Goal: Task Accomplishment & Management: Use online tool/utility

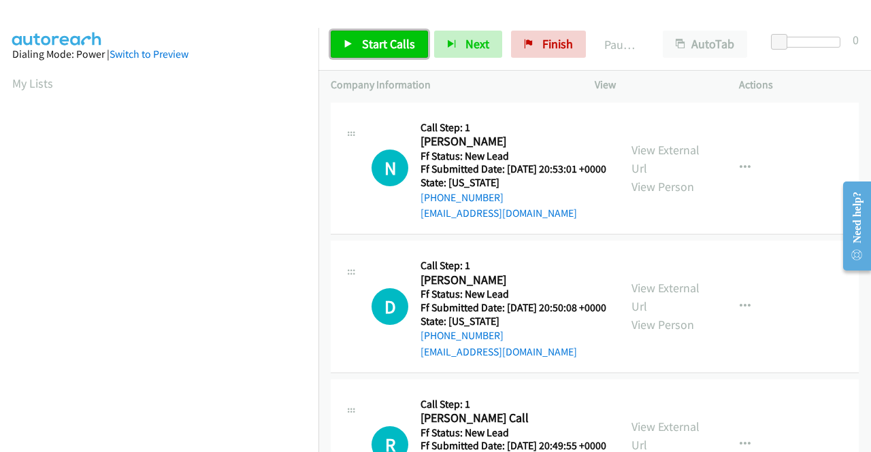
click at [388, 42] on span "Start Calls" at bounding box center [388, 44] width 53 height 16
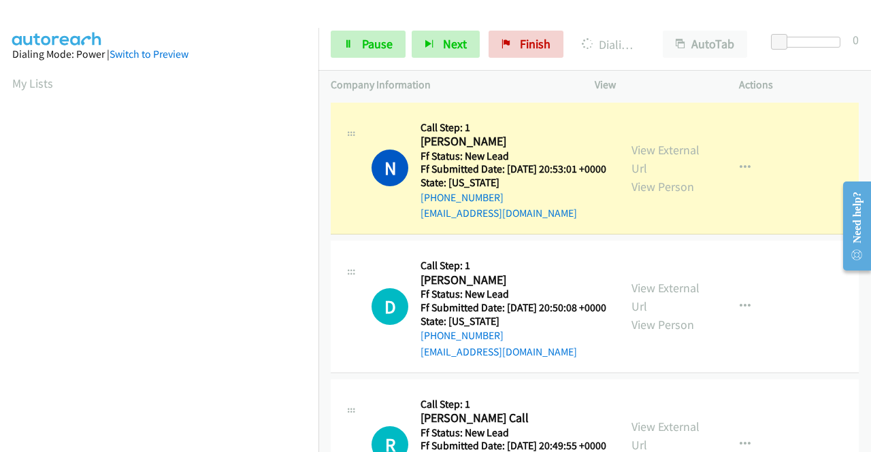
click at [647, 147] on div "View External Url View Person" at bounding box center [666, 168] width 71 height 55
click at [645, 149] on link "View External Url" at bounding box center [665, 159] width 68 height 34
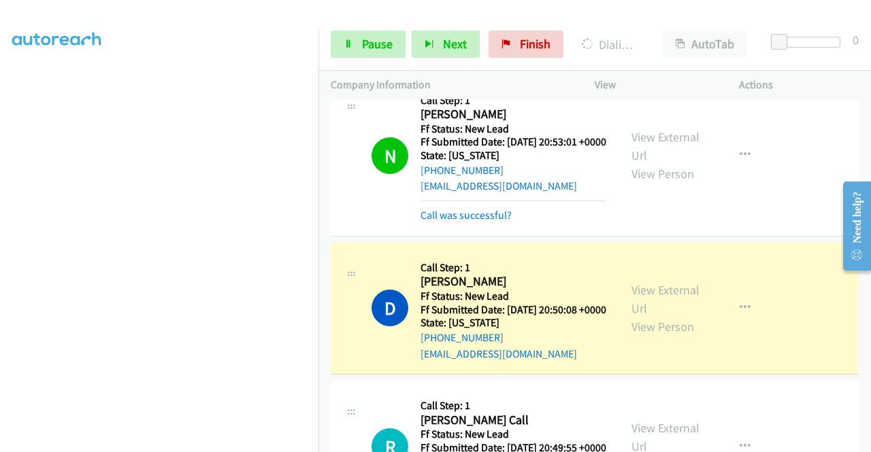
scroll to position [136, 0]
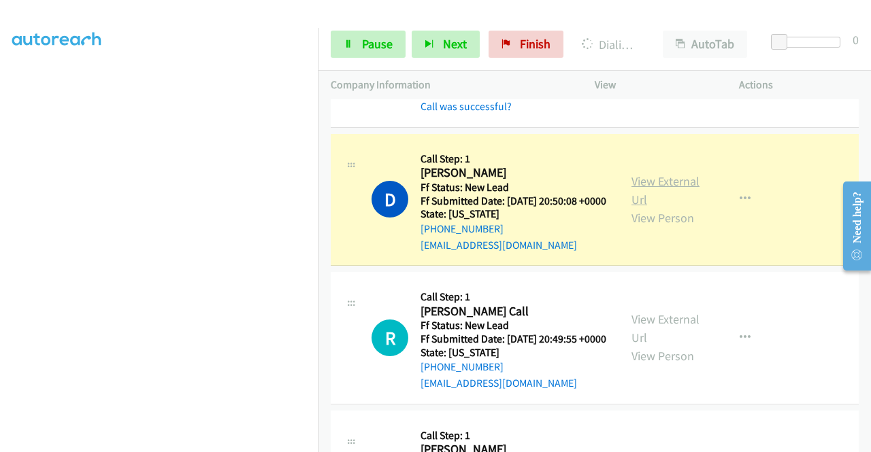
click at [652, 196] on link "View External Url" at bounding box center [665, 190] width 68 height 34
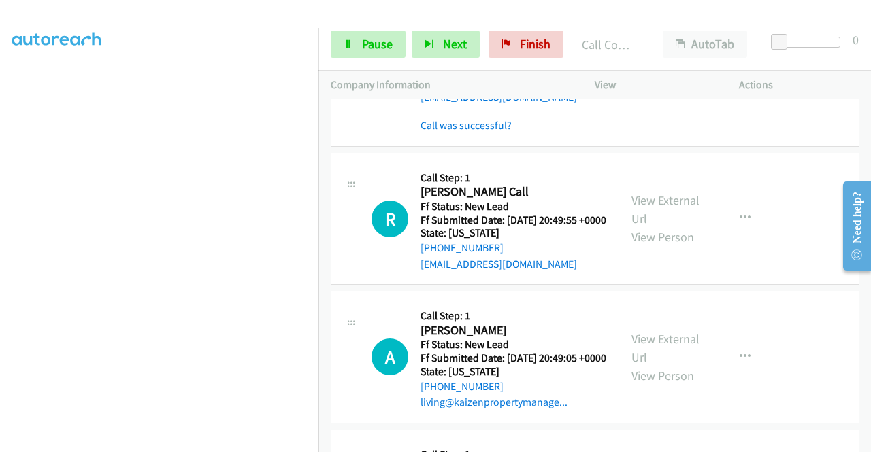
scroll to position [308, 0]
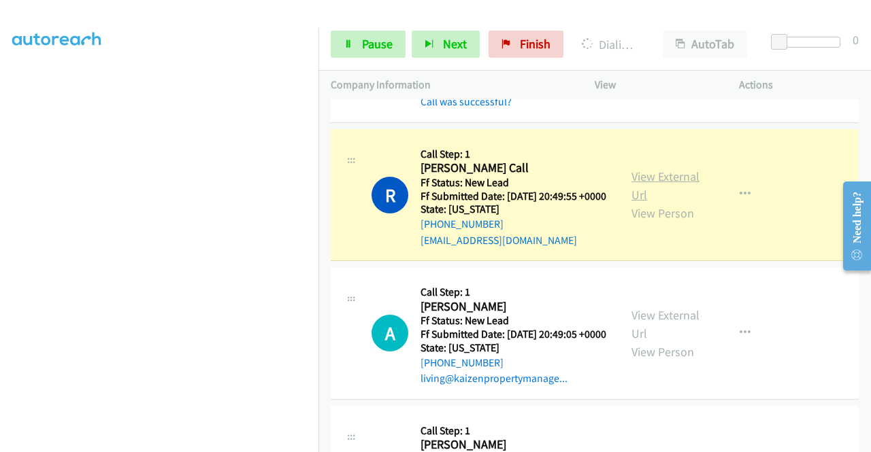
click at [663, 203] on link "View External Url" at bounding box center [665, 186] width 68 height 34
click at [0, 180] on aside "Dialing Mode: Power | Switch to Preview My Lists" at bounding box center [159, 103] width 318 height 753
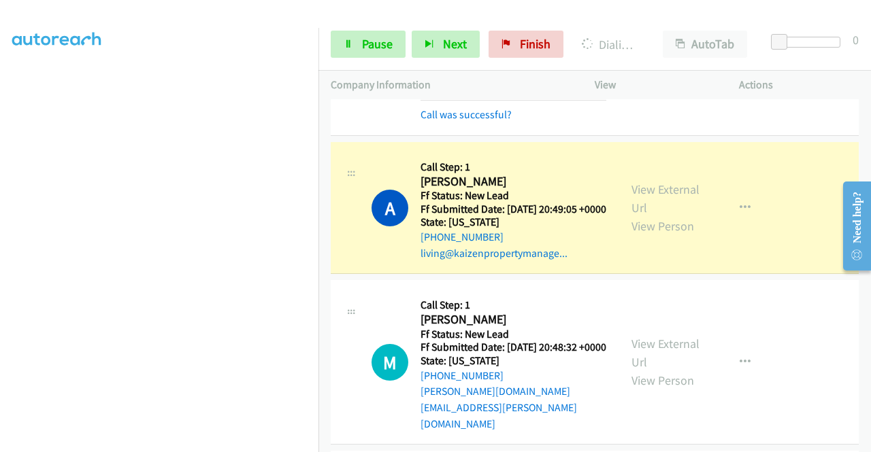
scroll to position [562, 0]
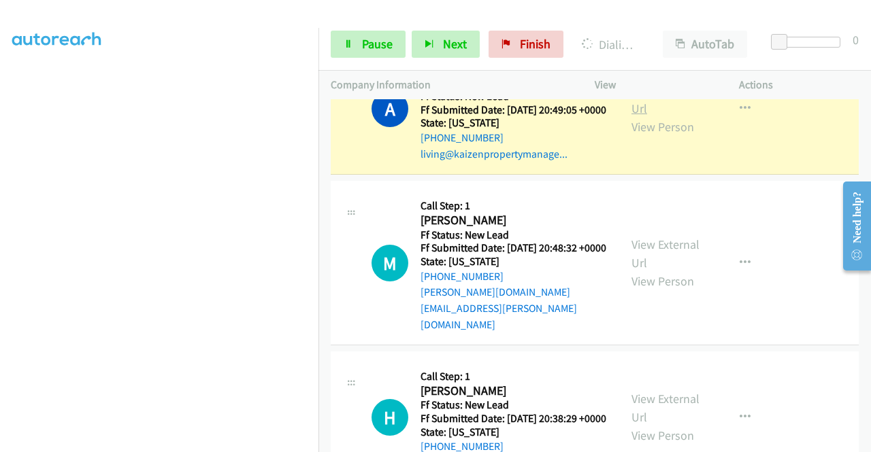
click at [637, 116] on link "View External Url" at bounding box center [665, 99] width 68 height 34
click at [363, 59] on div "Start Calls Pause Next Finish Dialing [PERSON_NAME] AutoTab AutoTab 0" at bounding box center [594, 44] width 552 height 52
click at [366, 53] on link "Pause" at bounding box center [368, 44] width 75 height 27
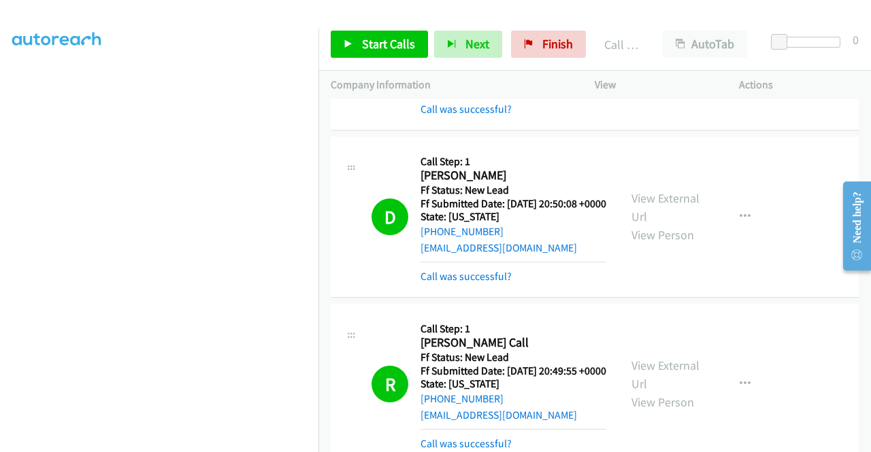
scroll to position [142, 0]
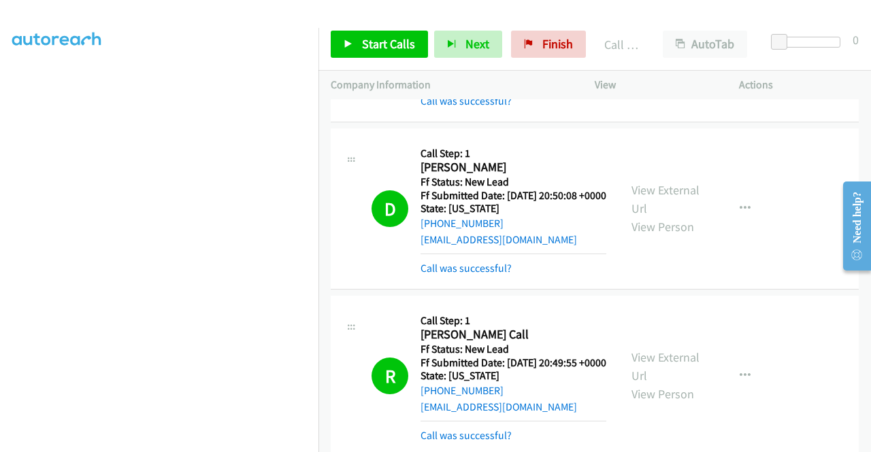
click at [695, 214] on div "View External Url View Person" at bounding box center [666, 208] width 71 height 55
click at [686, 210] on link "View External Url" at bounding box center [665, 199] width 68 height 34
click at [393, 48] on span "Start Calls" at bounding box center [388, 44] width 53 height 16
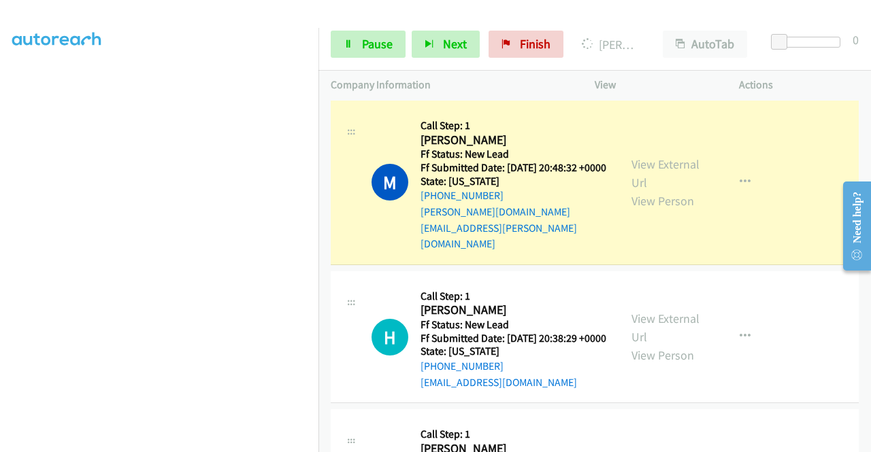
scroll to position [649, 0]
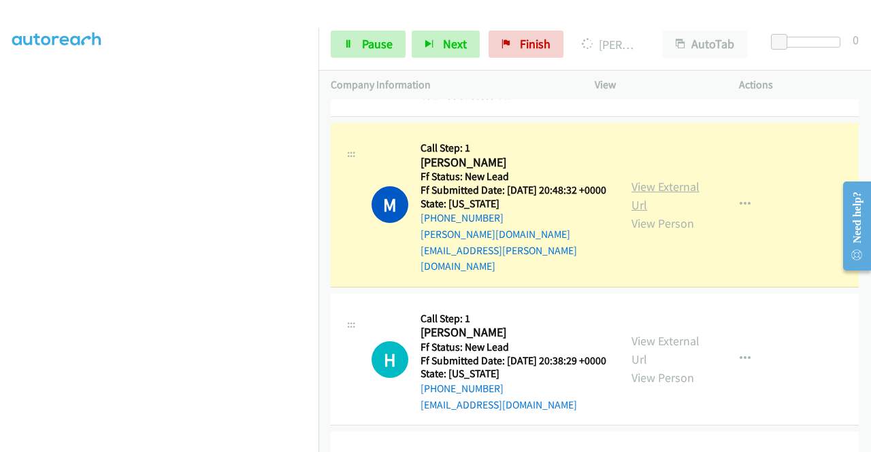
click at [671, 213] on link "View External Url" at bounding box center [665, 196] width 68 height 34
click at [0, 142] on aside "Dialing Mode: Power | Switch to Preview My Lists" at bounding box center [159, 103] width 318 height 753
click at [348, 36] on link "Pause" at bounding box center [368, 44] width 75 height 27
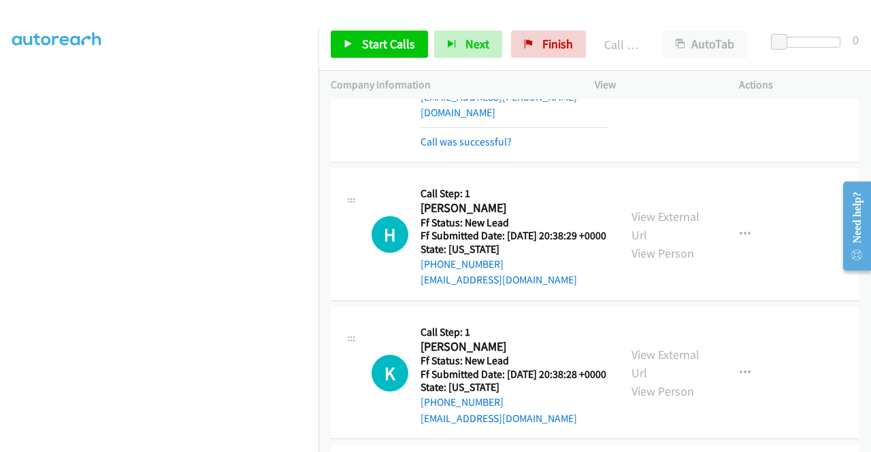
scroll to position [894, 0]
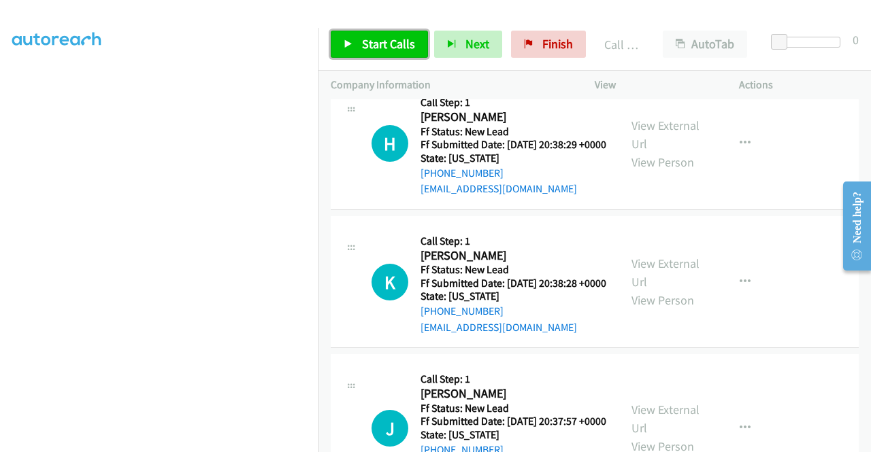
click at [354, 34] on link "Start Calls" at bounding box center [379, 44] width 97 height 27
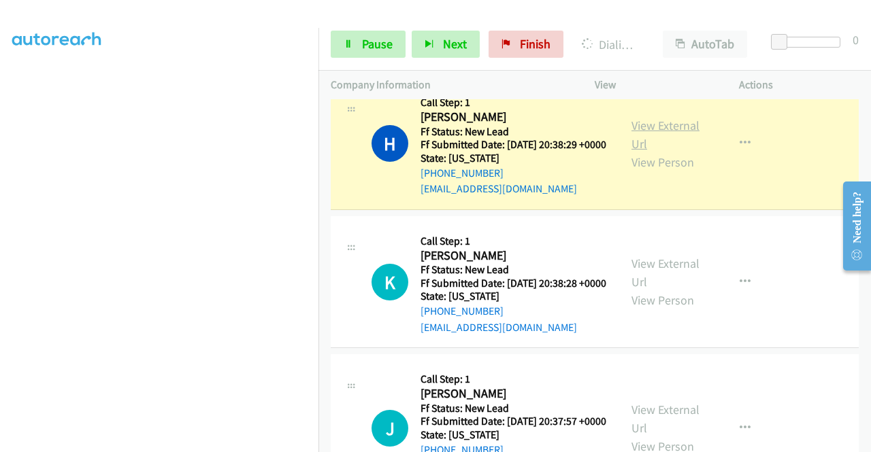
click at [644, 152] on link "View External Url" at bounding box center [665, 135] width 68 height 34
click at [0, 193] on aside "Dialing Mode: Power | Switch to Preview My Lists" at bounding box center [159, 103] width 318 height 753
click at [187, 441] on section at bounding box center [159, 129] width 294 height 651
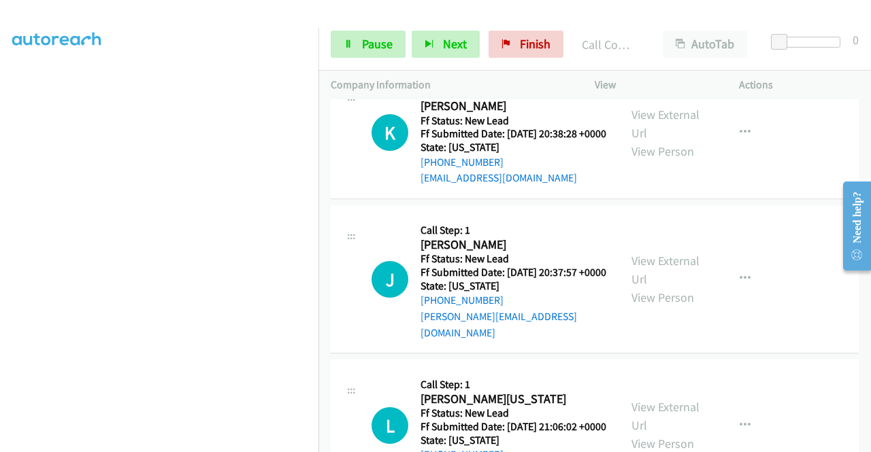
scroll to position [1084, 0]
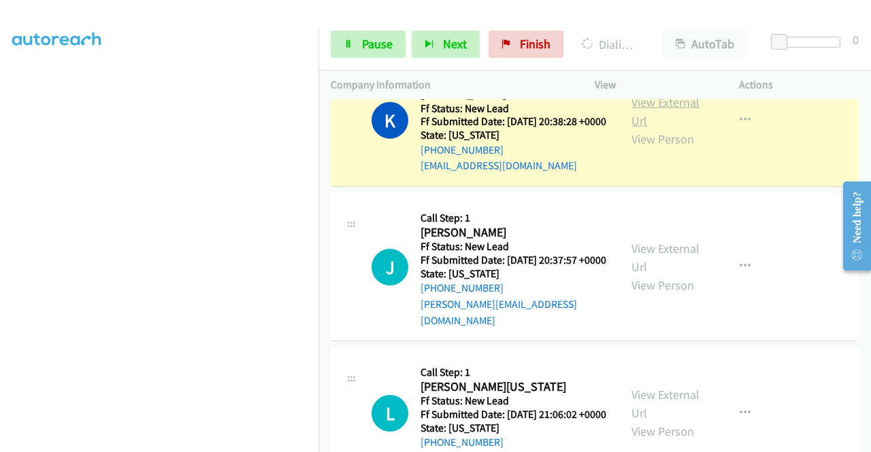
click at [634, 129] on link "View External Url" at bounding box center [665, 112] width 68 height 34
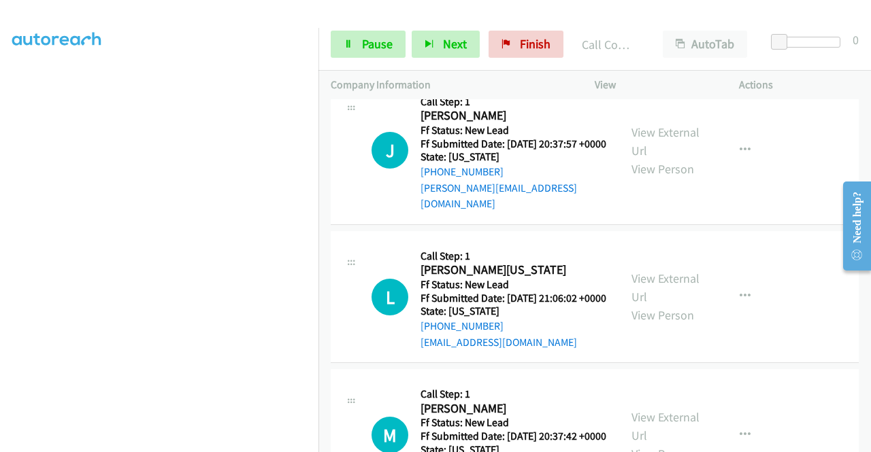
scroll to position [1238, 0]
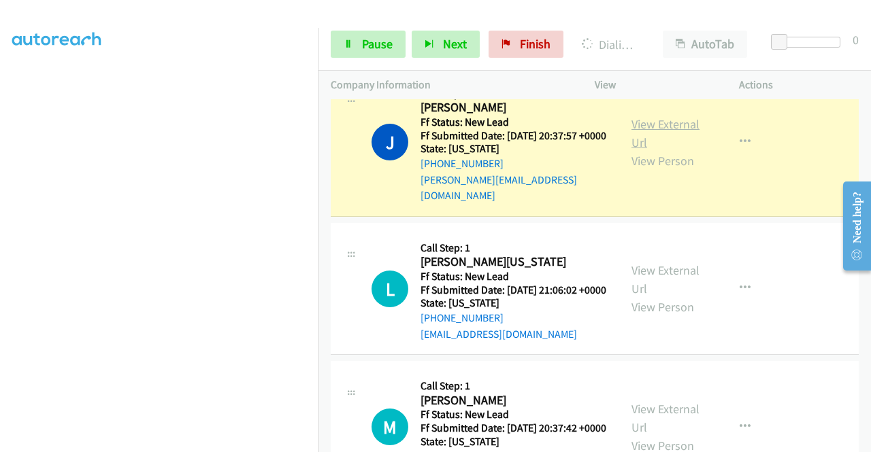
click at [668, 150] on link "View External Url" at bounding box center [665, 133] width 68 height 34
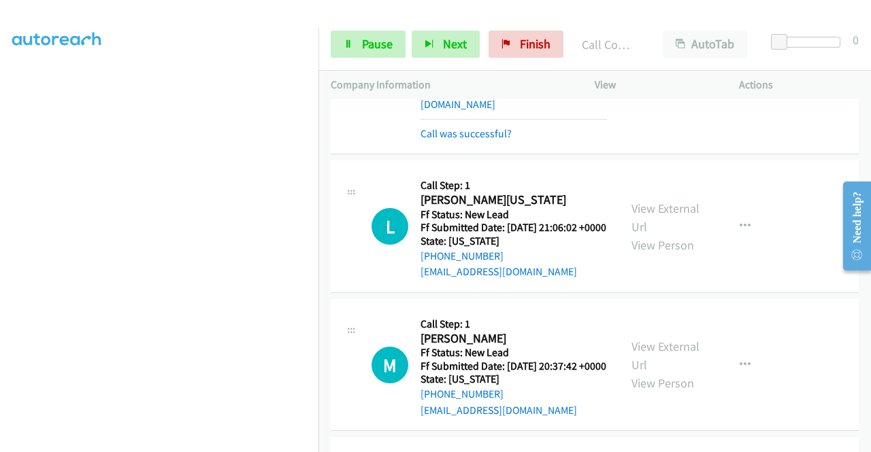
scroll to position [1420, 0]
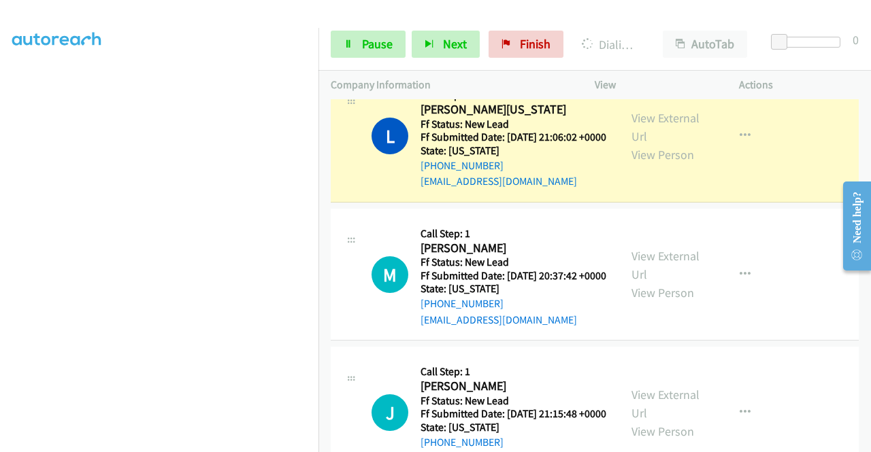
click at [650, 160] on div "View External Url View Person View External Url Email Schedule/Manage Callback …" at bounding box center [697, 135] width 156 height 107
click at [641, 144] on link "View External Url" at bounding box center [665, 127] width 68 height 34
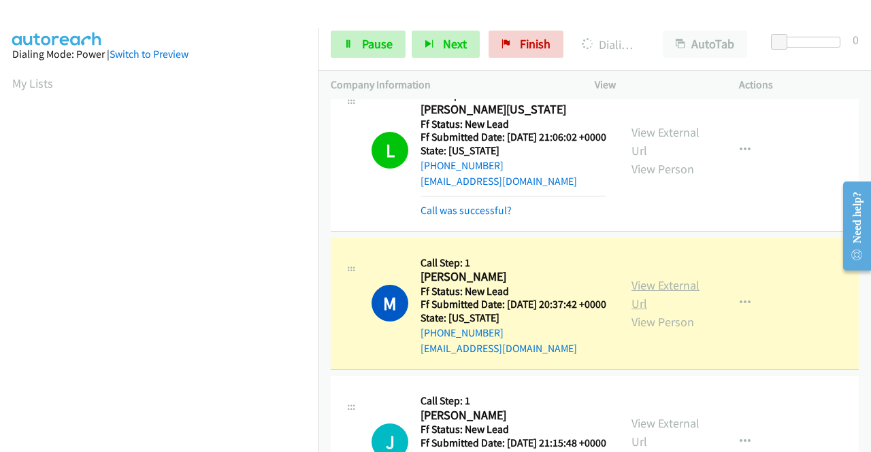
click at [647, 312] on link "View External Url" at bounding box center [665, 295] width 68 height 34
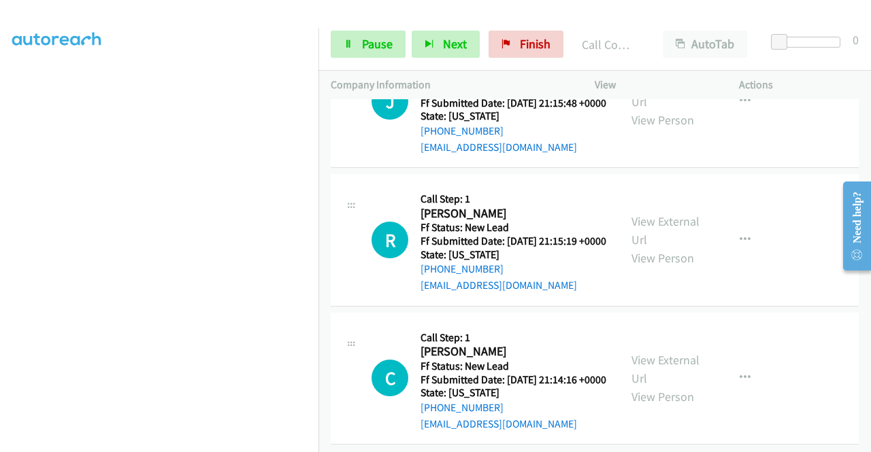
scroll to position [1786, 0]
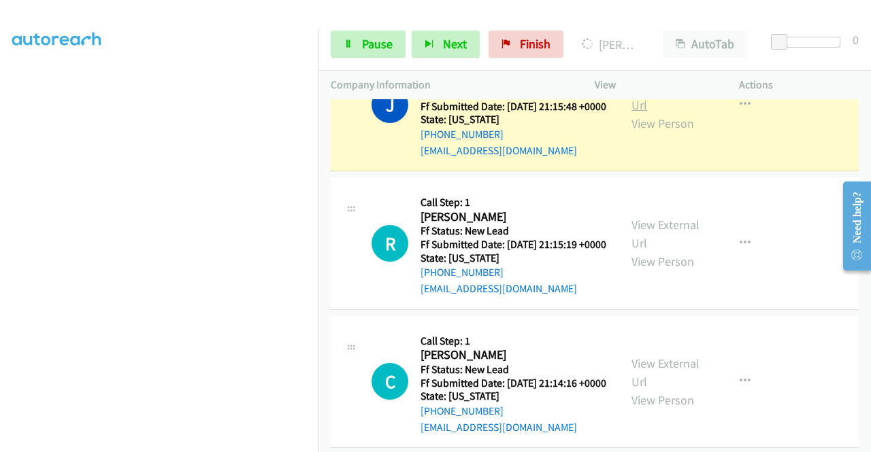
click at [635, 113] on link "View External Url" at bounding box center [665, 96] width 68 height 34
click at [347, 34] on link "Pause" at bounding box center [368, 44] width 75 height 27
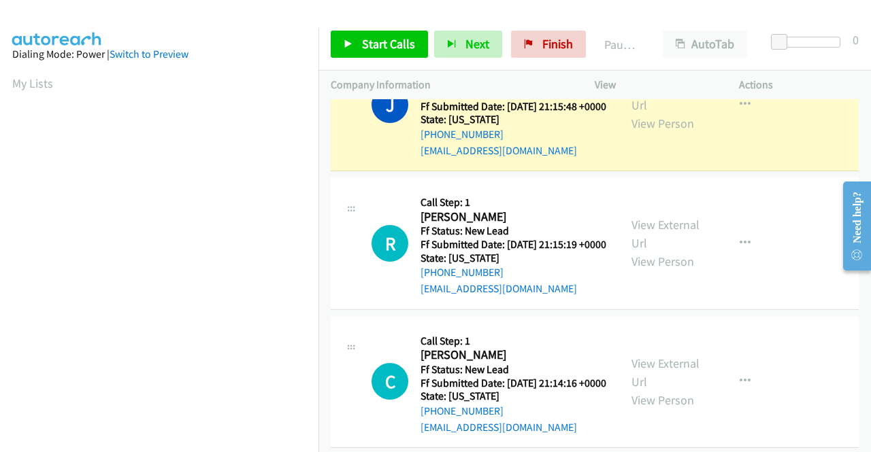
scroll to position [310, 0]
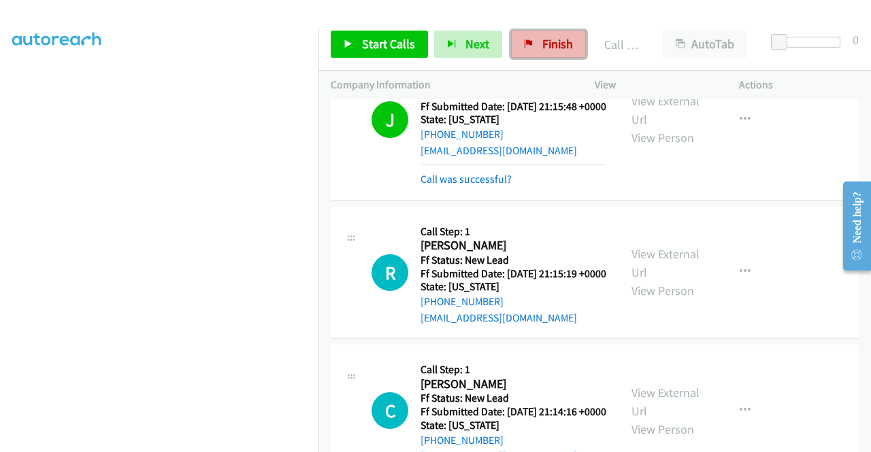
click at [558, 39] on span "Finish" at bounding box center [557, 44] width 31 height 16
